Goal: Information Seeking & Learning: Compare options

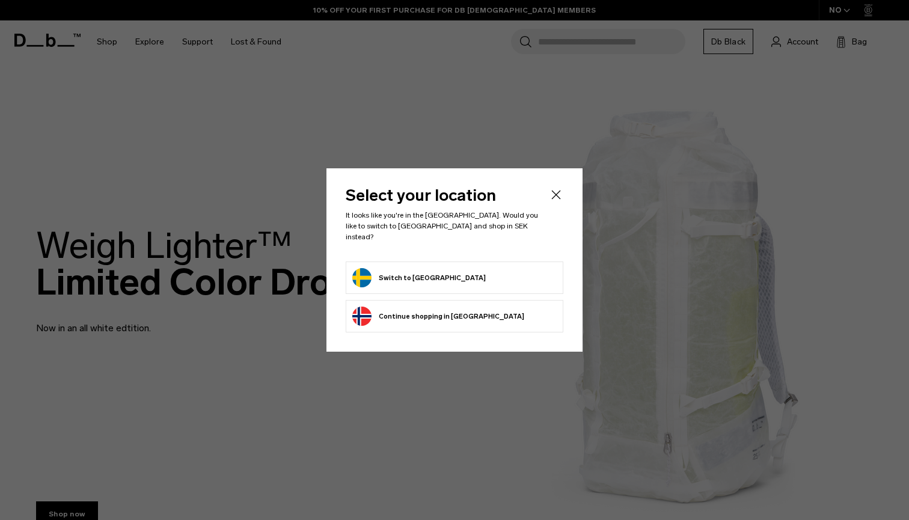
click at [462, 272] on form "Switch to Sweden" at bounding box center [454, 277] width 204 height 19
click at [416, 268] on button "Switch to Sweden" at bounding box center [418, 277] width 133 height 19
click at [398, 272] on button "Switch to Sweden" at bounding box center [418, 277] width 133 height 19
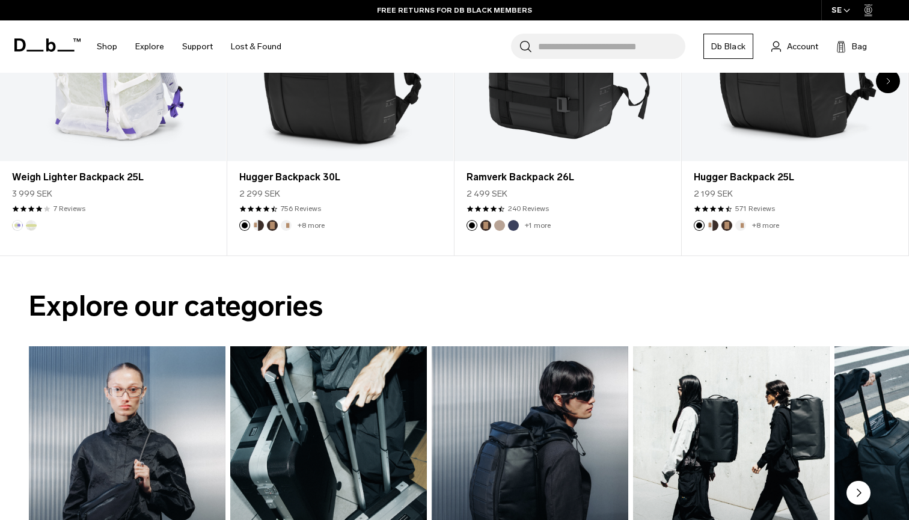
scroll to position [533, 0]
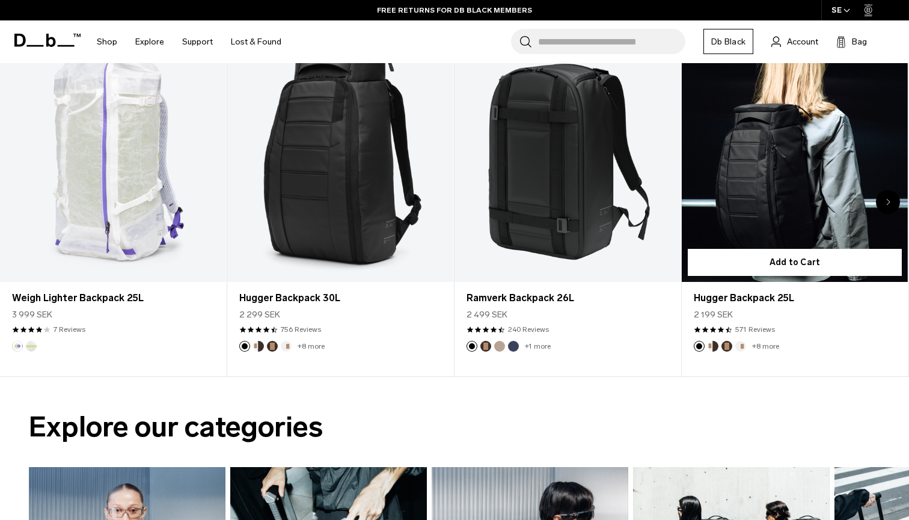
click at [757, 183] on link "Hugger Backpack 25L" at bounding box center [795, 156] width 226 height 251
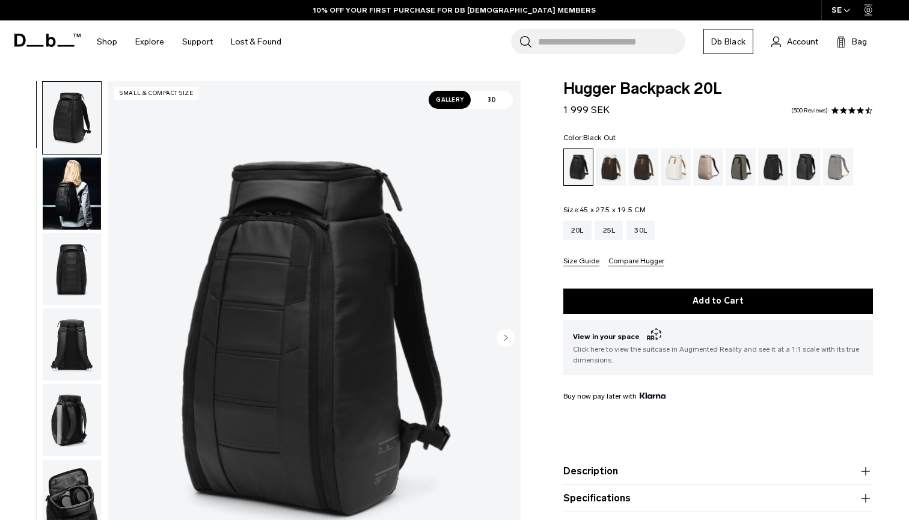
click at [642, 174] on div "Espresso" at bounding box center [643, 166] width 31 height 37
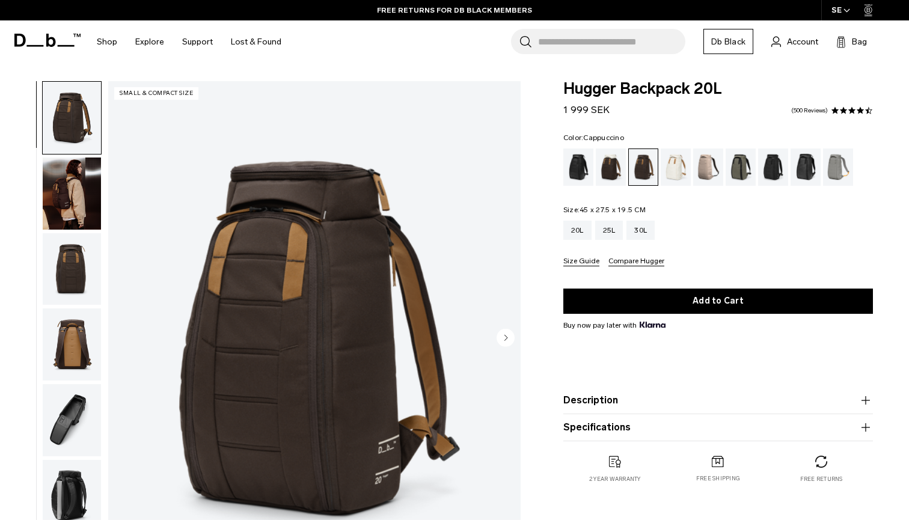
click at [611, 166] on div "Cappuccino" at bounding box center [611, 166] width 31 height 37
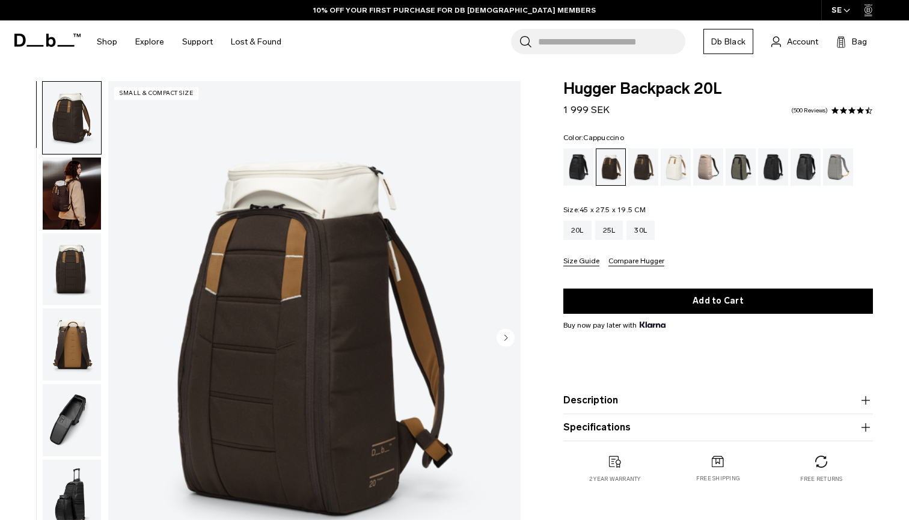
click at [78, 204] on img "button" at bounding box center [72, 193] width 58 height 72
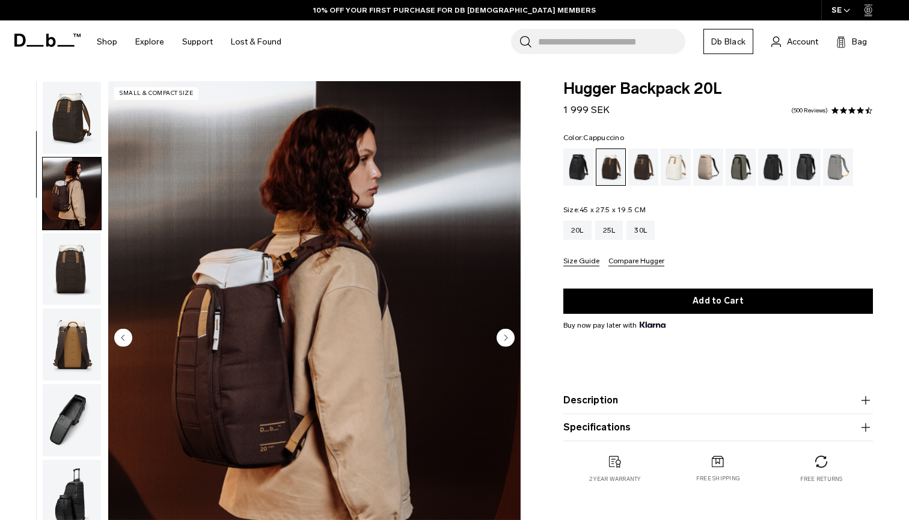
scroll to position [76, 0]
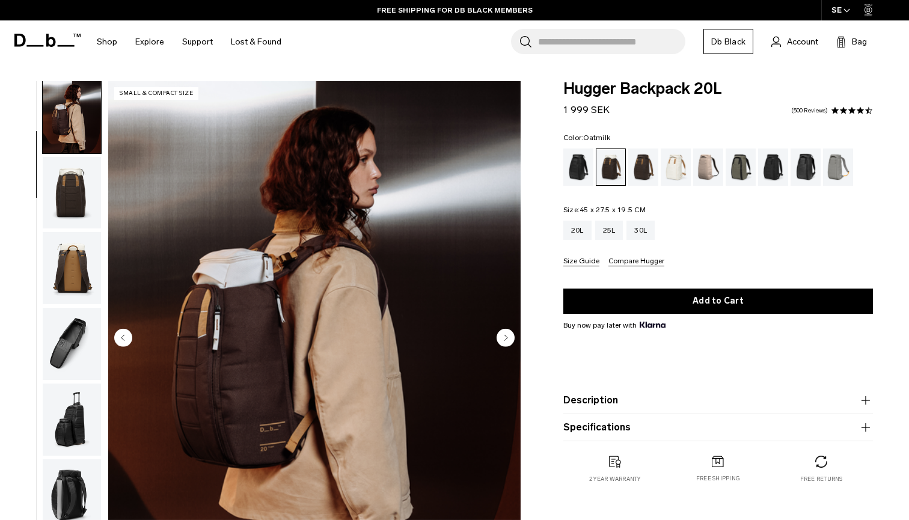
click at [668, 159] on div "Oatmilk" at bounding box center [676, 166] width 31 height 37
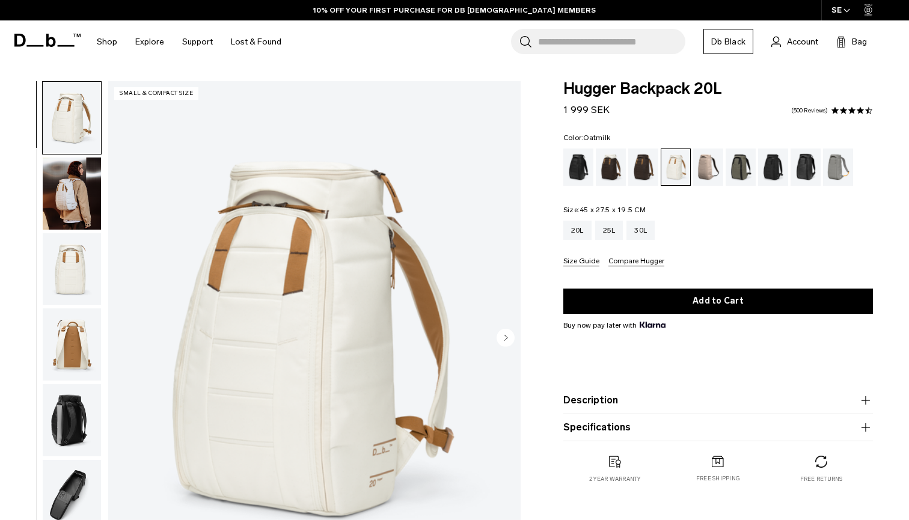
click at [76, 210] on img "button" at bounding box center [72, 193] width 58 height 72
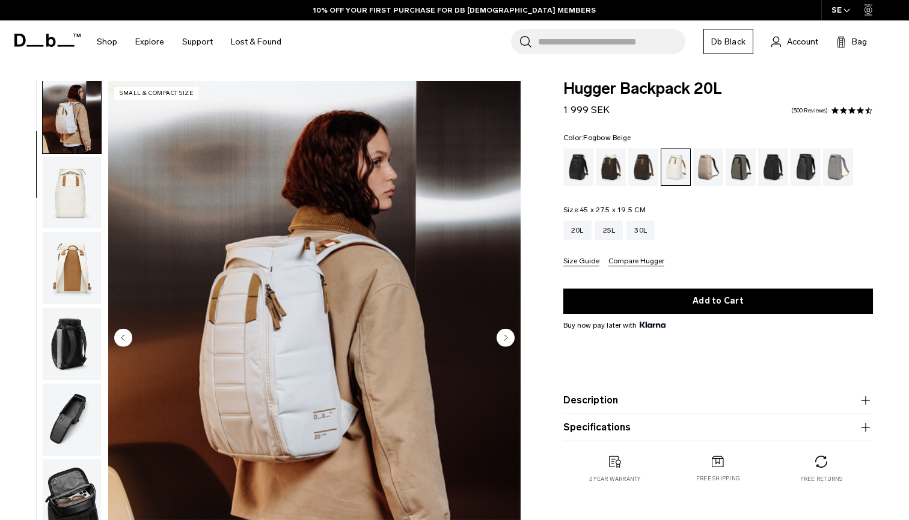
click at [714, 169] on div "Fogbow Beige" at bounding box center [708, 166] width 31 height 37
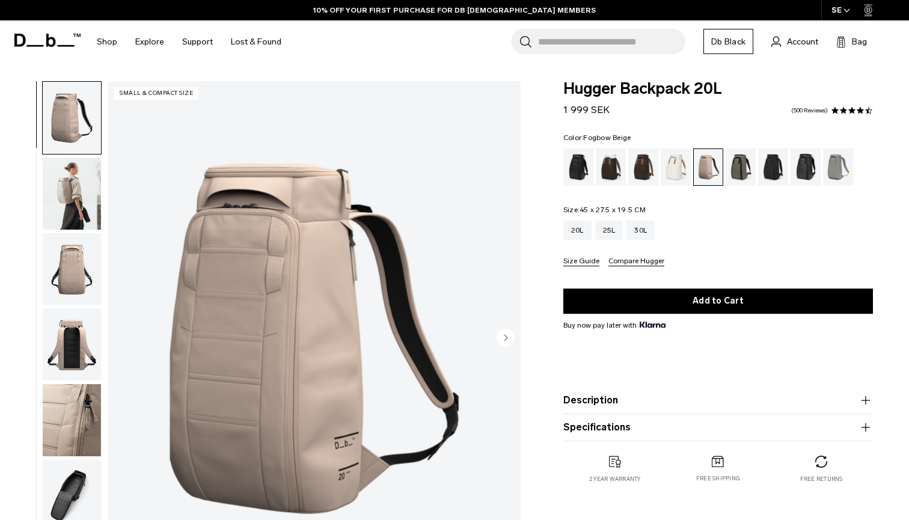
click at [73, 198] on img "button" at bounding box center [72, 193] width 58 height 72
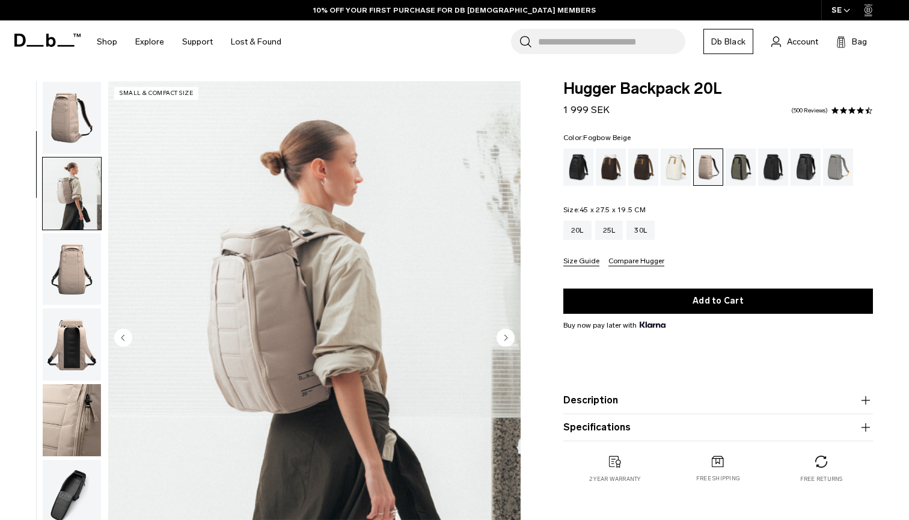
scroll to position [76, 0]
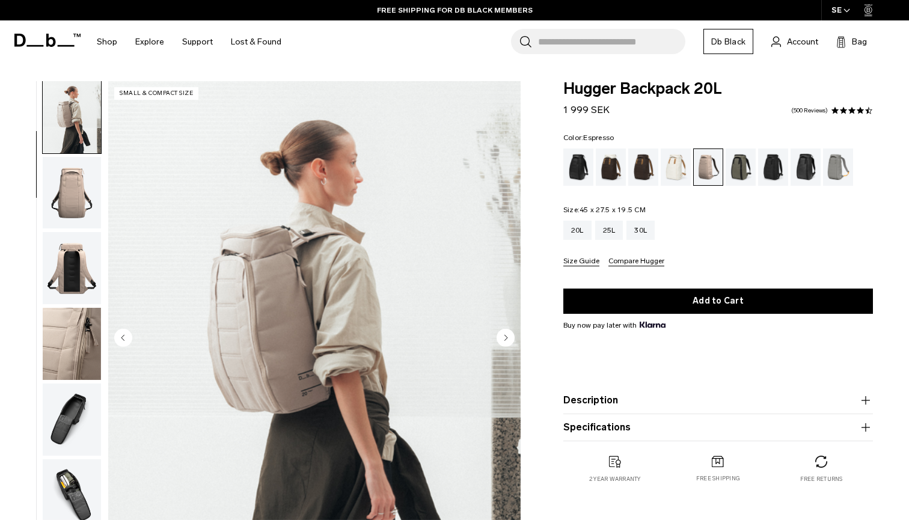
click at [641, 165] on div "Espresso" at bounding box center [643, 166] width 31 height 37
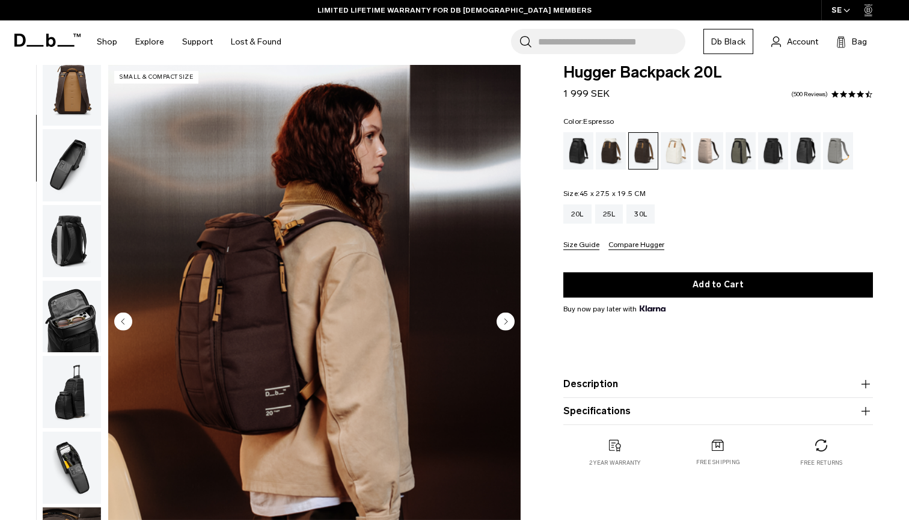
scroll to position [28, 0]
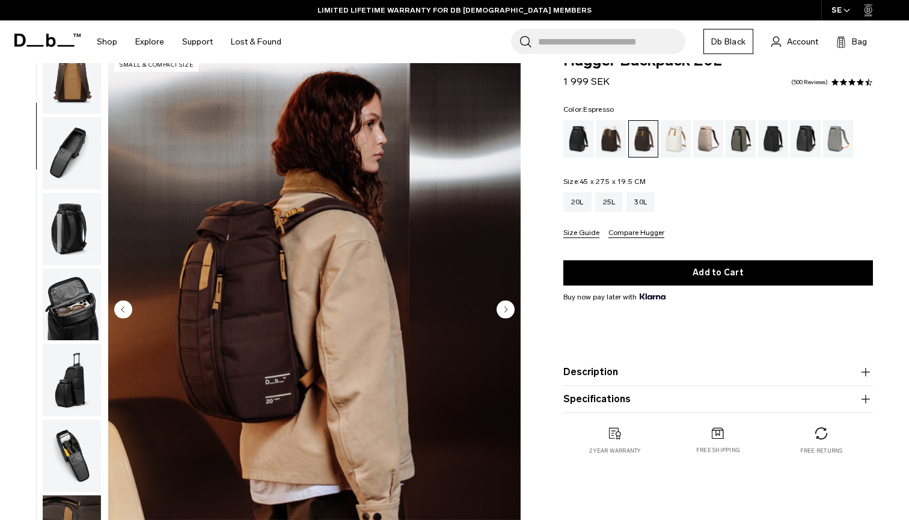
click at [74, 287] on img "button" at bounding box center [72, 305] width 58 height 72
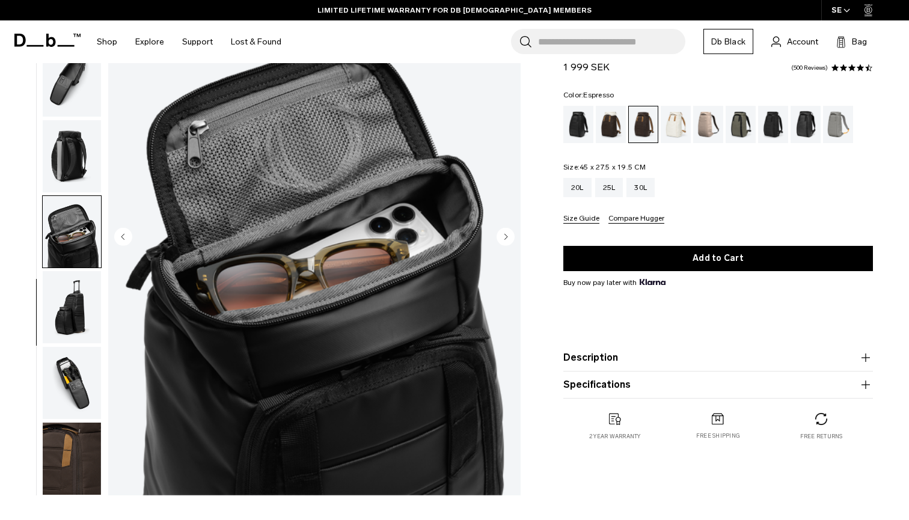
scroll to position [107, 0]
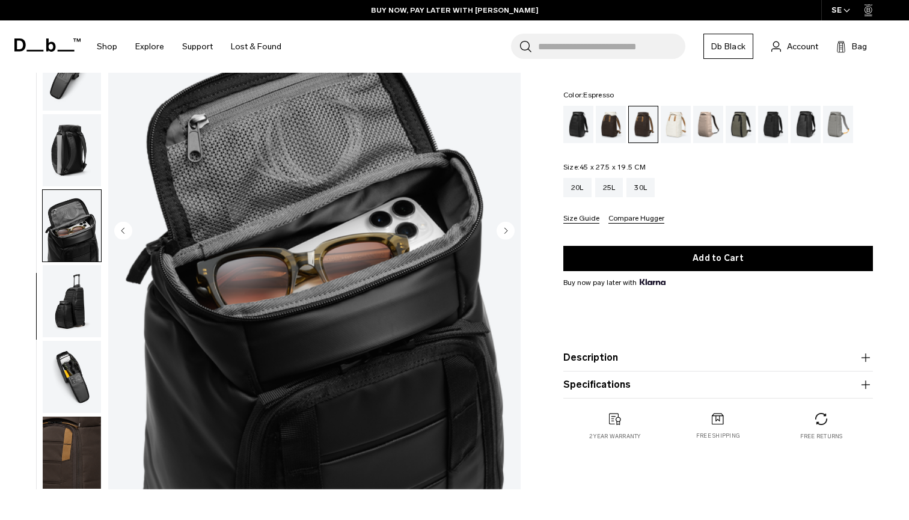
click at [72, 341] on img "button" at bounding box center [72, 377] width 58 height 72
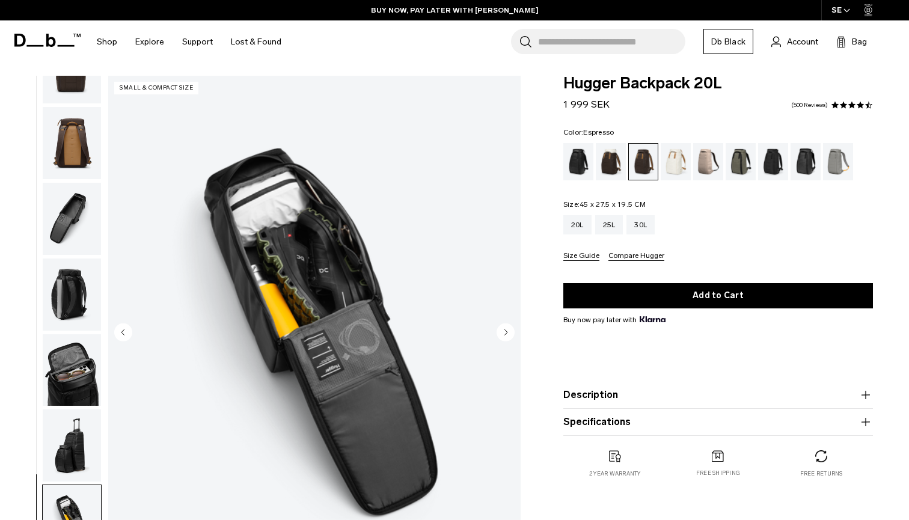
scroll to position [17, 0]
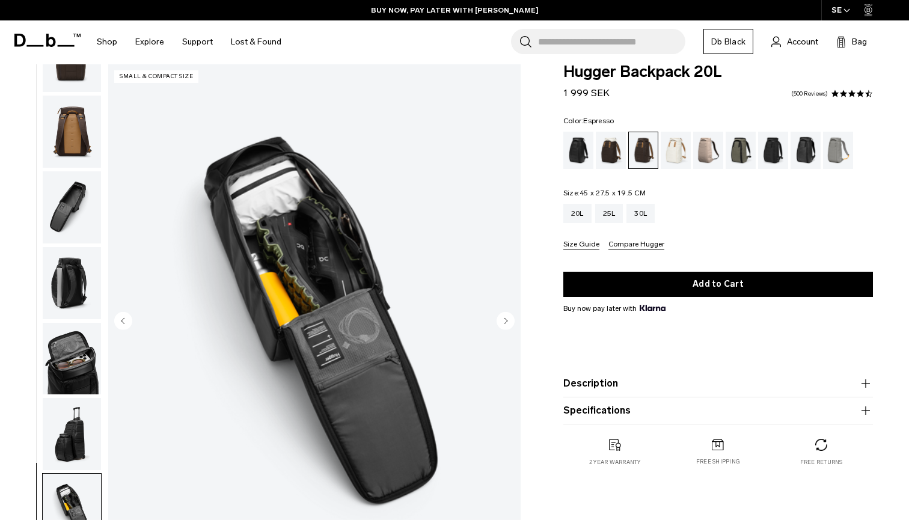
click at [504, 317] on circle "Next slide" at bounding box center [505, 320] width 18 height 18
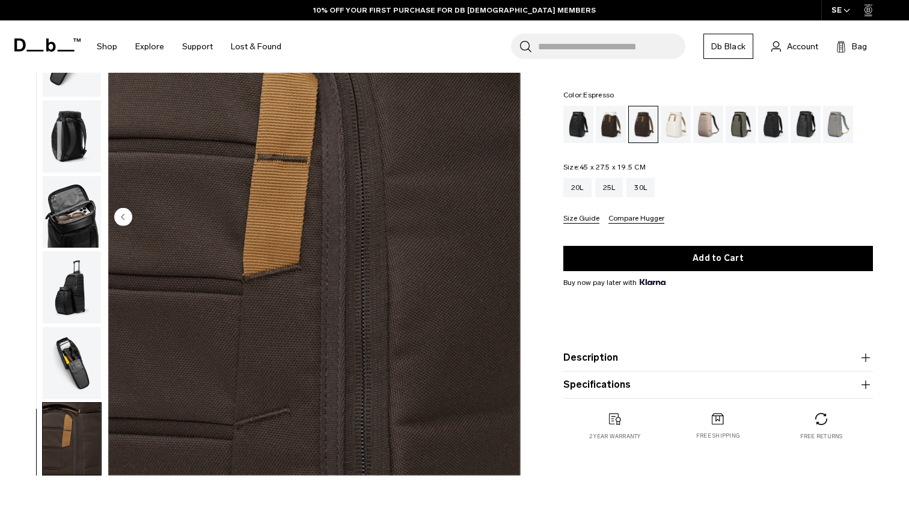
scroll to position [121, 0]
click at [122, 216] on icon "Previous slide" at bounding box center [122, 216] width 3 height 5
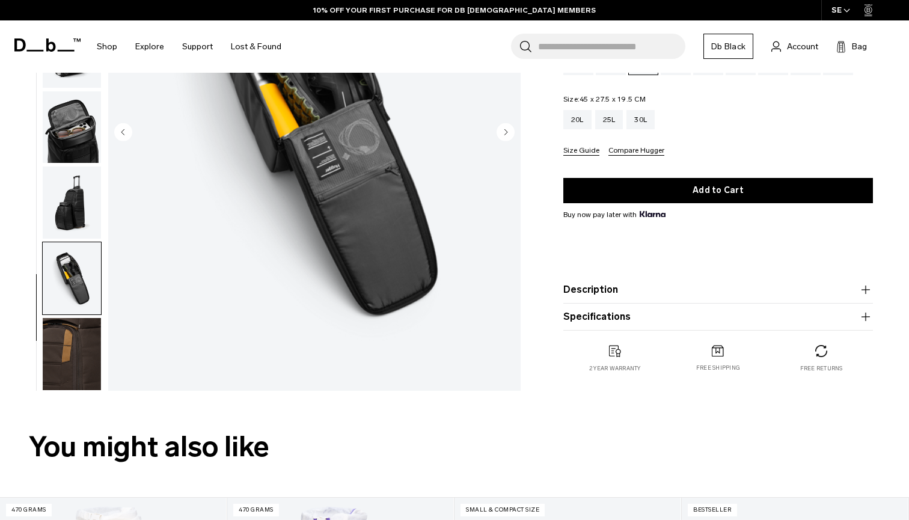
scroll to position [211, 0]
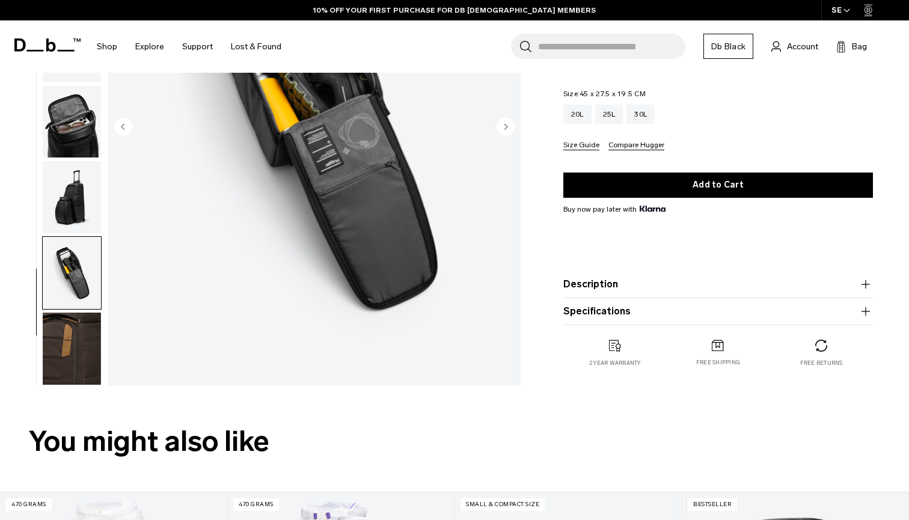
click at [76, 356] on img "button" at bounding box center [72, 349] width 58 height 72
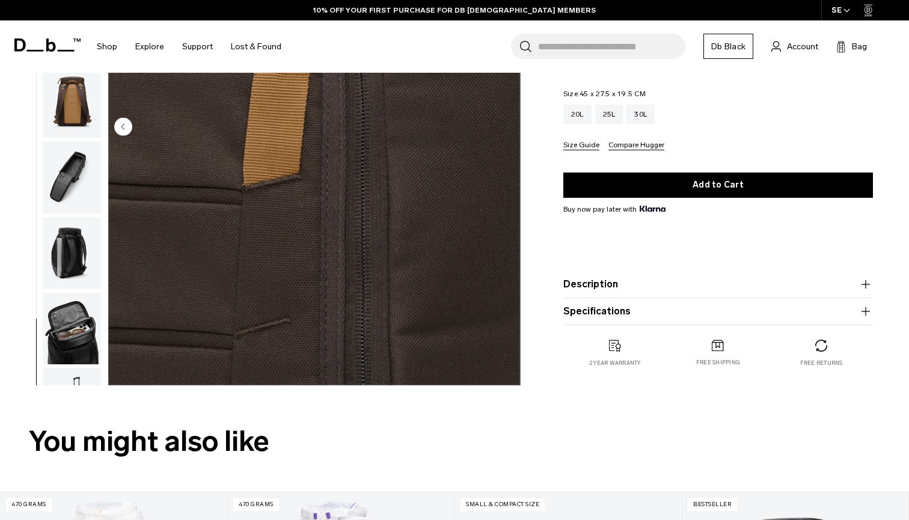
scroll to position [21, 0]
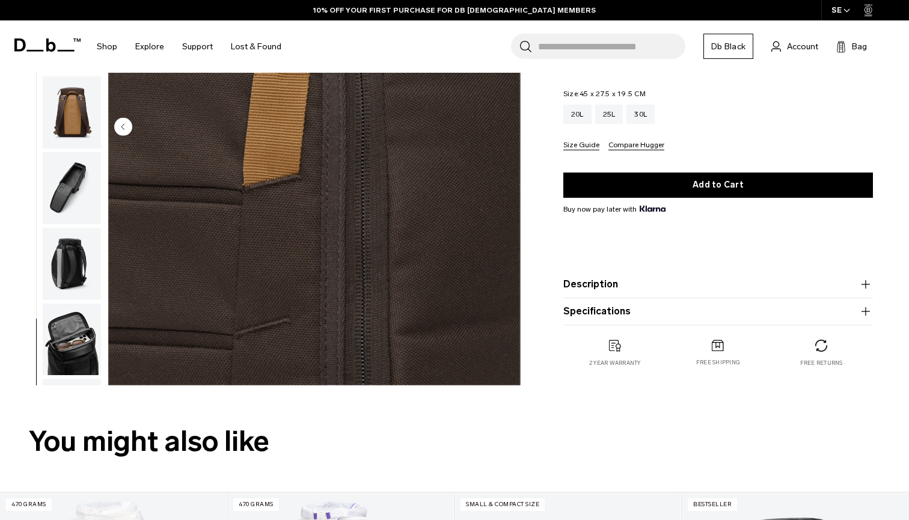
click at [79, 265] on img "button" at bounding box center [72, 264] width 58 height 72
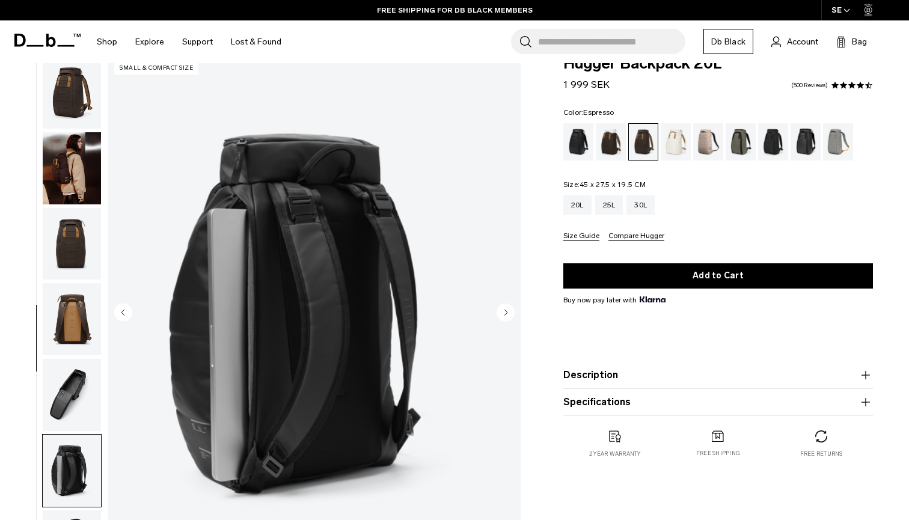
scroll to position [13, 0]
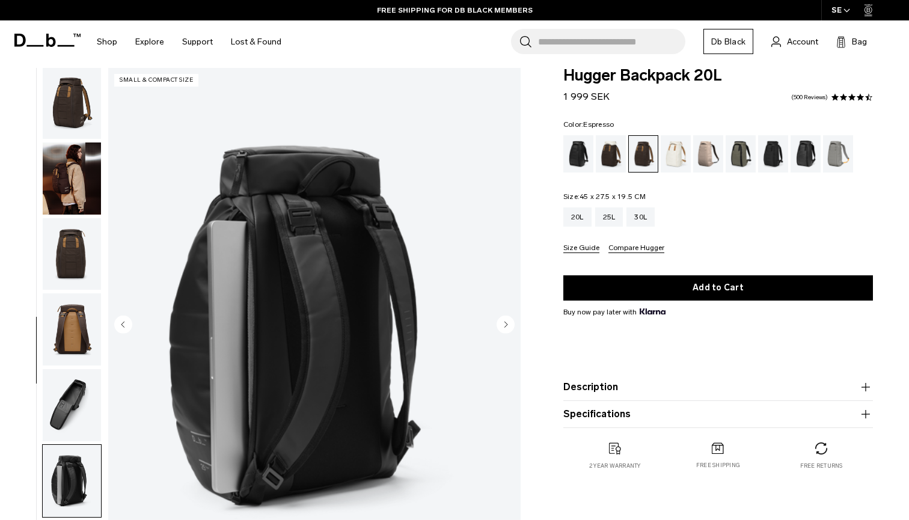
click at [78, 264] on img "button" at bounding box center [72, 254] width 58 height 72
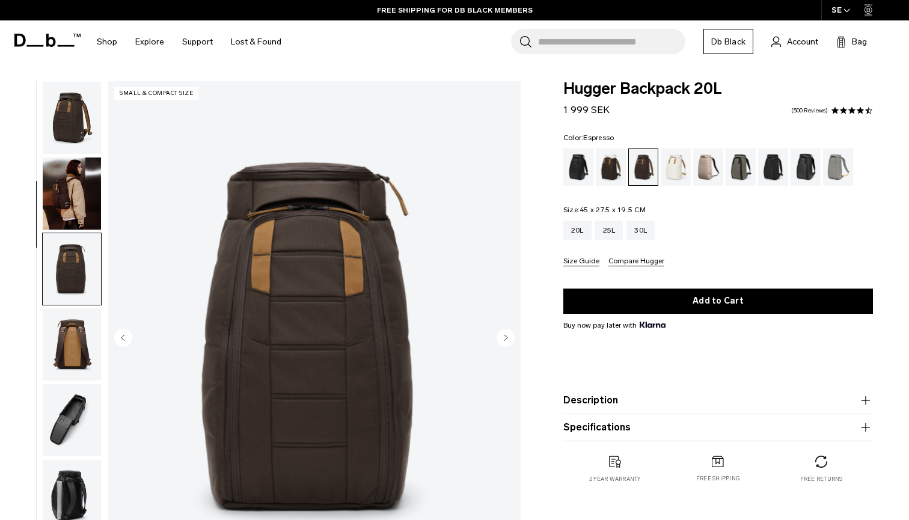
scroll to position [0, 0]
click at [59, 188] on img "button" at bounding box center [72, 193] width 58 height 72
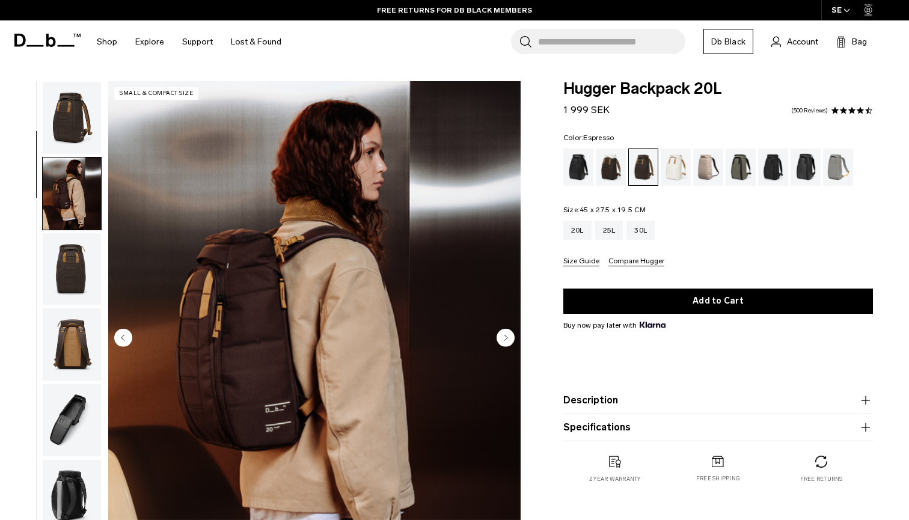
click at [59, 188] on img "button" at bounding box center [72, 193] width 58 height 72
